Goal: Find specific page/section: Find specific page/section

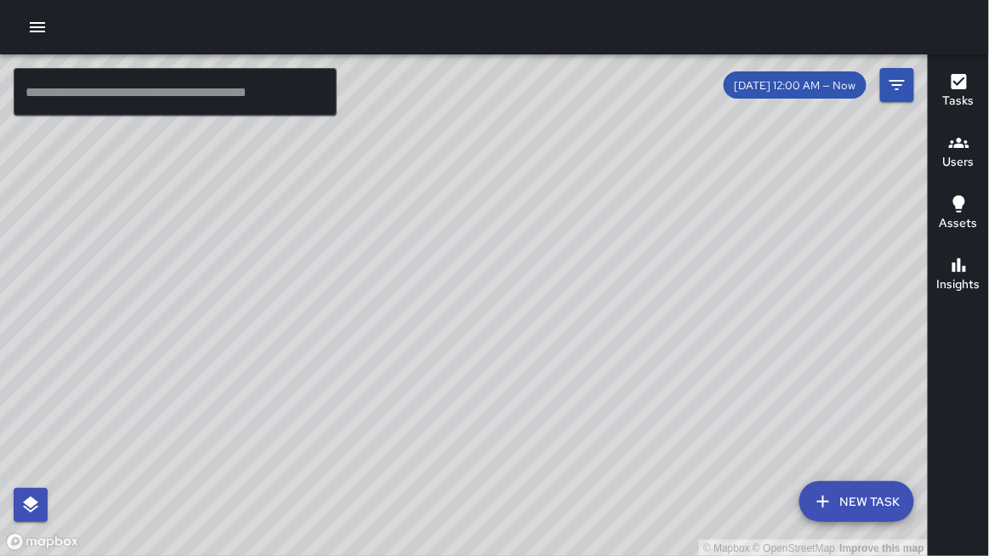
click at [77, 146] on div "© Mapbox © OpenStreetMap Improve this map" at bounding box center [464, 305] width 928 height 502
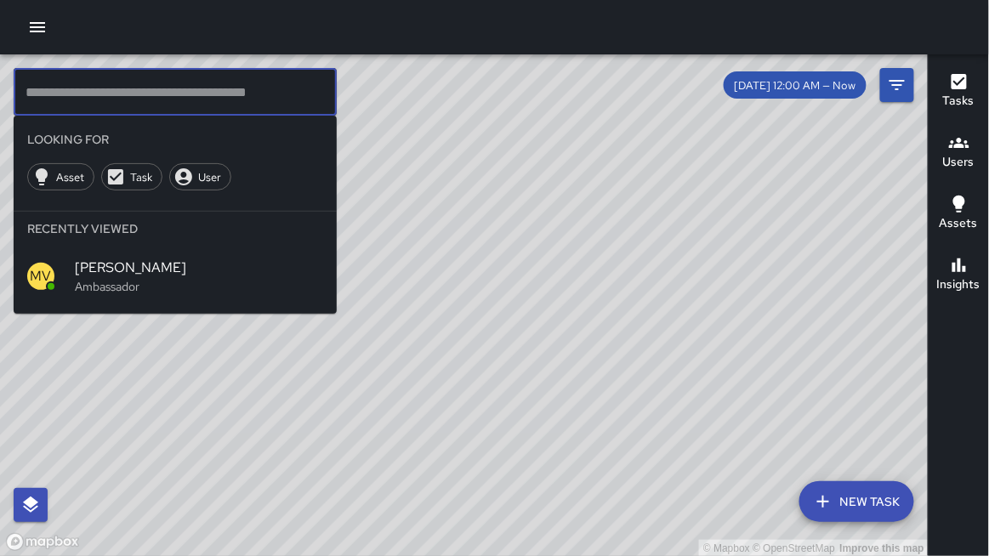
drag, startPoint x: 15, startPoint y: 92, endPoint x: 8, endPoint y: 138, distance: 46.5
click at [8, 138] on div "© Mapbox © OpenStreetMap Improve this map ​ Looking For Asset Task User Recentl…" at bounding box center [463, 305] width 927 height 502
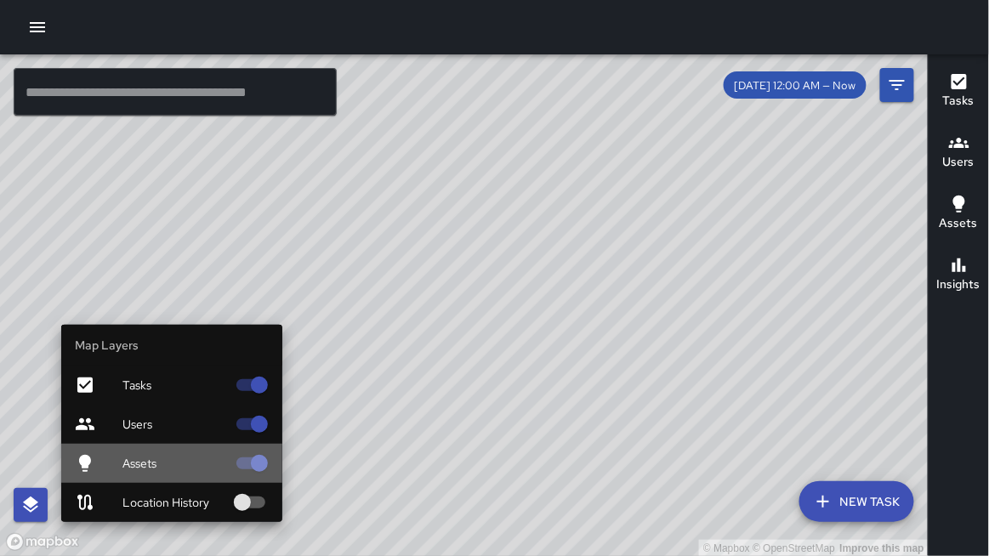
click at [138, 466] on span "Assets" at bounding box center [174, 463] width 104 height 17
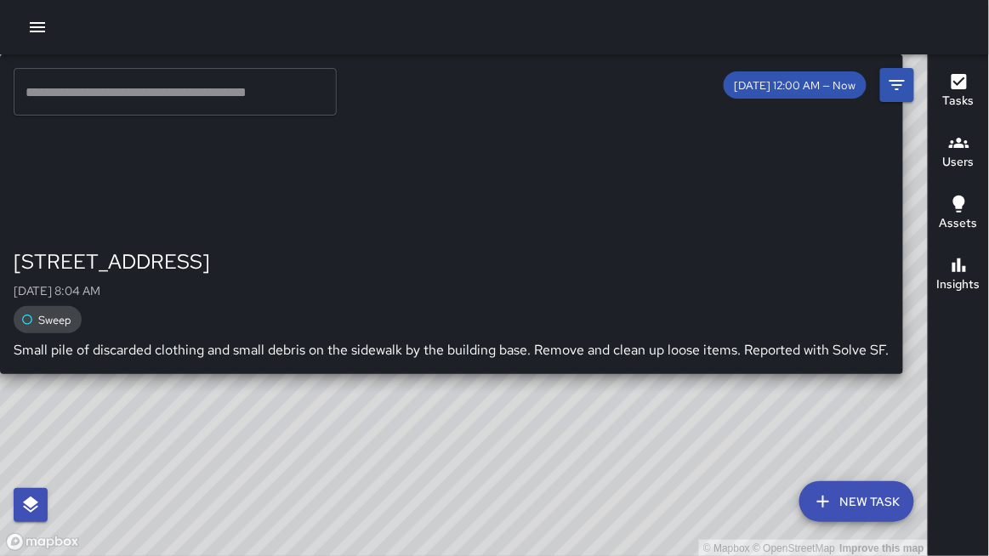
drag, startPoint x: 313, startPoint y: 377, endPoint x: 312, endPoint y: 397, distance: 20.4
click at [313, 397] on div "© Mapbox © OpenStreetMap Improve this map Unassigned 301 11th Street Mon, Aug 1…" at bounding box center [464, 305] width 928 height 502
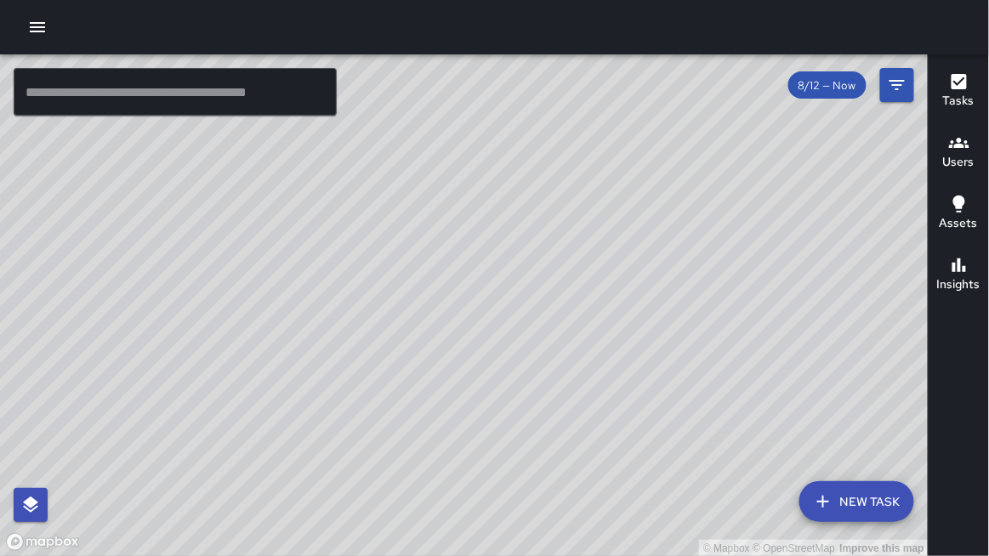
drag, startPoint x: 192, startPoint y: 166, endPoint x: 240, endPoint y: 220, distance: 72.3
click at [242, 218] on div "© Mapbox © OpenStreetMap Improve this map" at bounding box center [464, 305] width 928 height 502
